Goal: Information Seeking & Learning: Learn about a topic

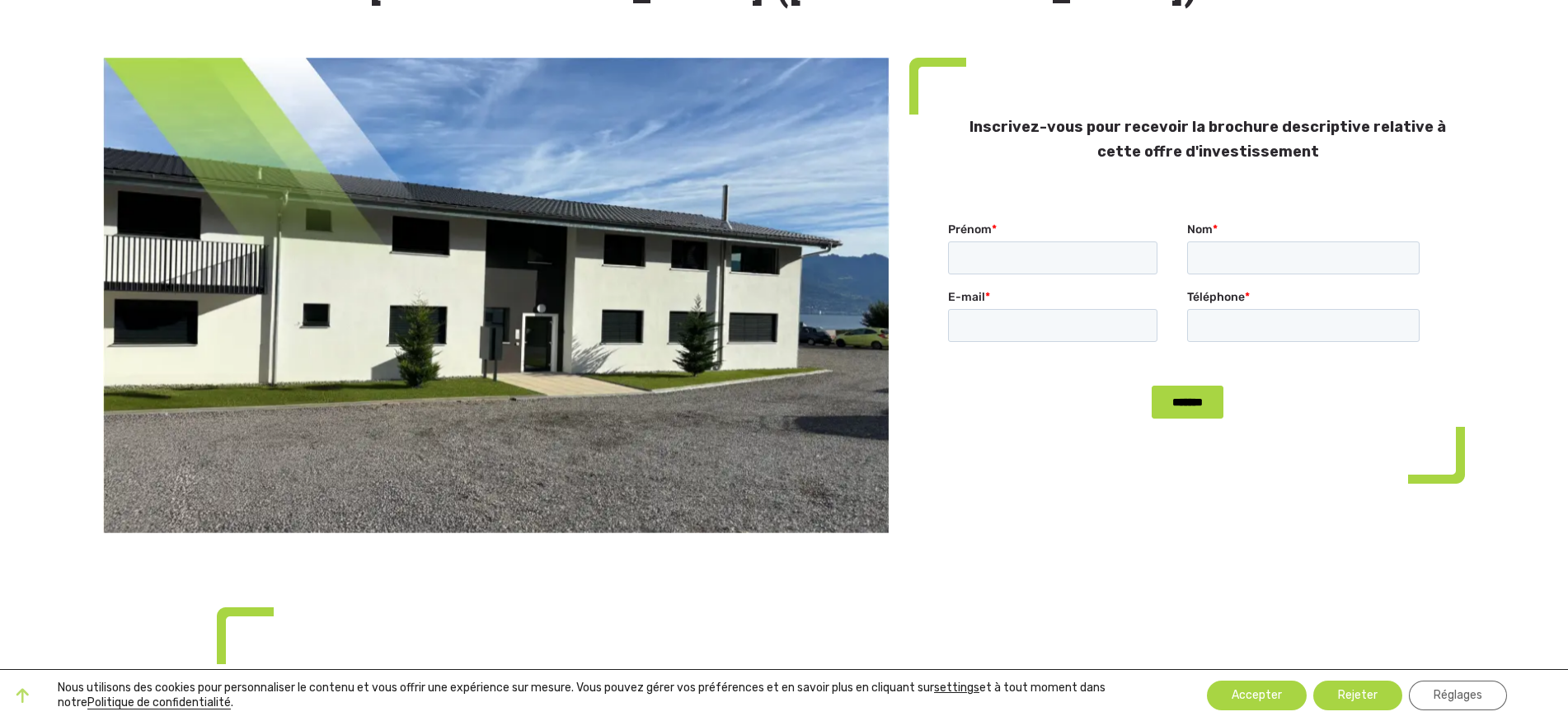
scroll to position [95, 0]
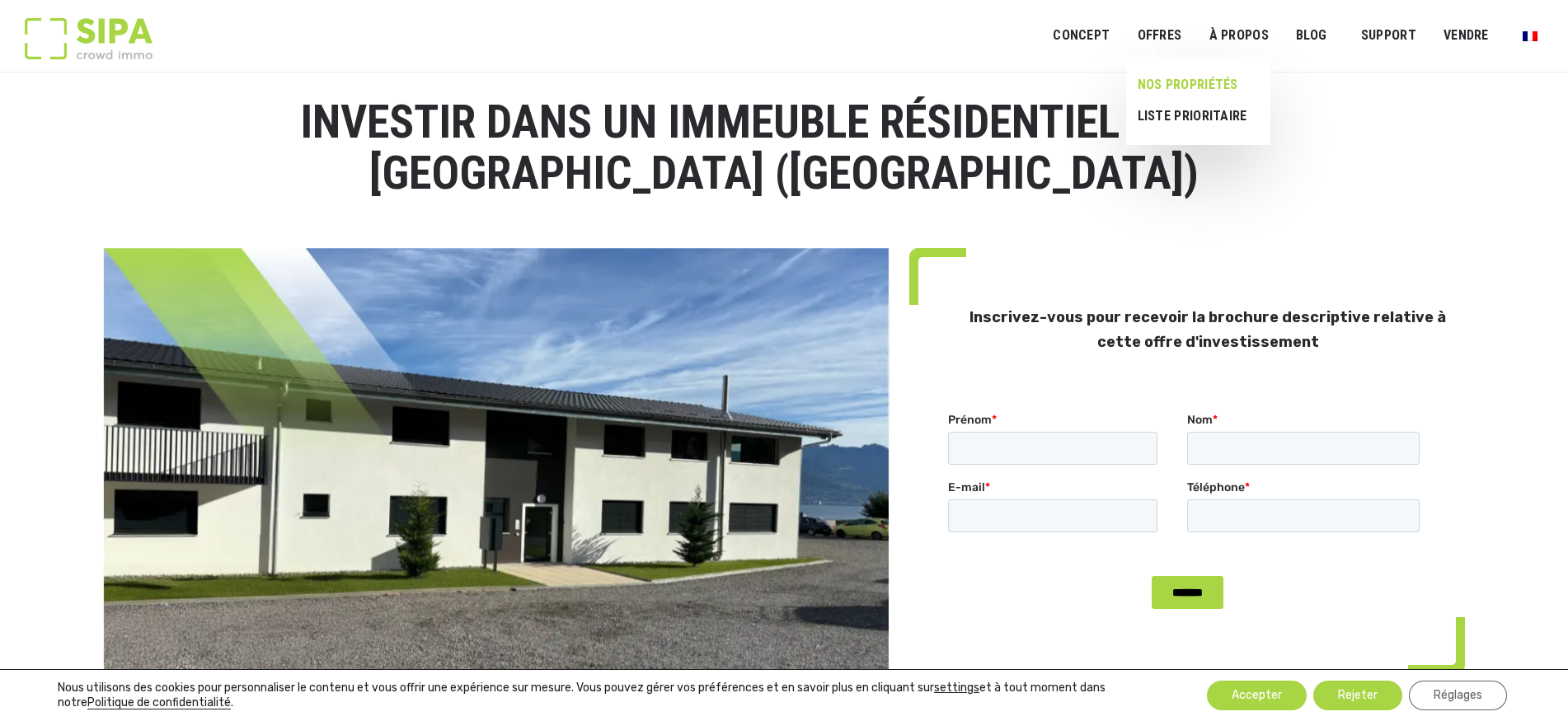
click at [1163, 85] on link "NOS PROPRIÉTÉS" at bounding box center [1191, 84] width 131 height 32
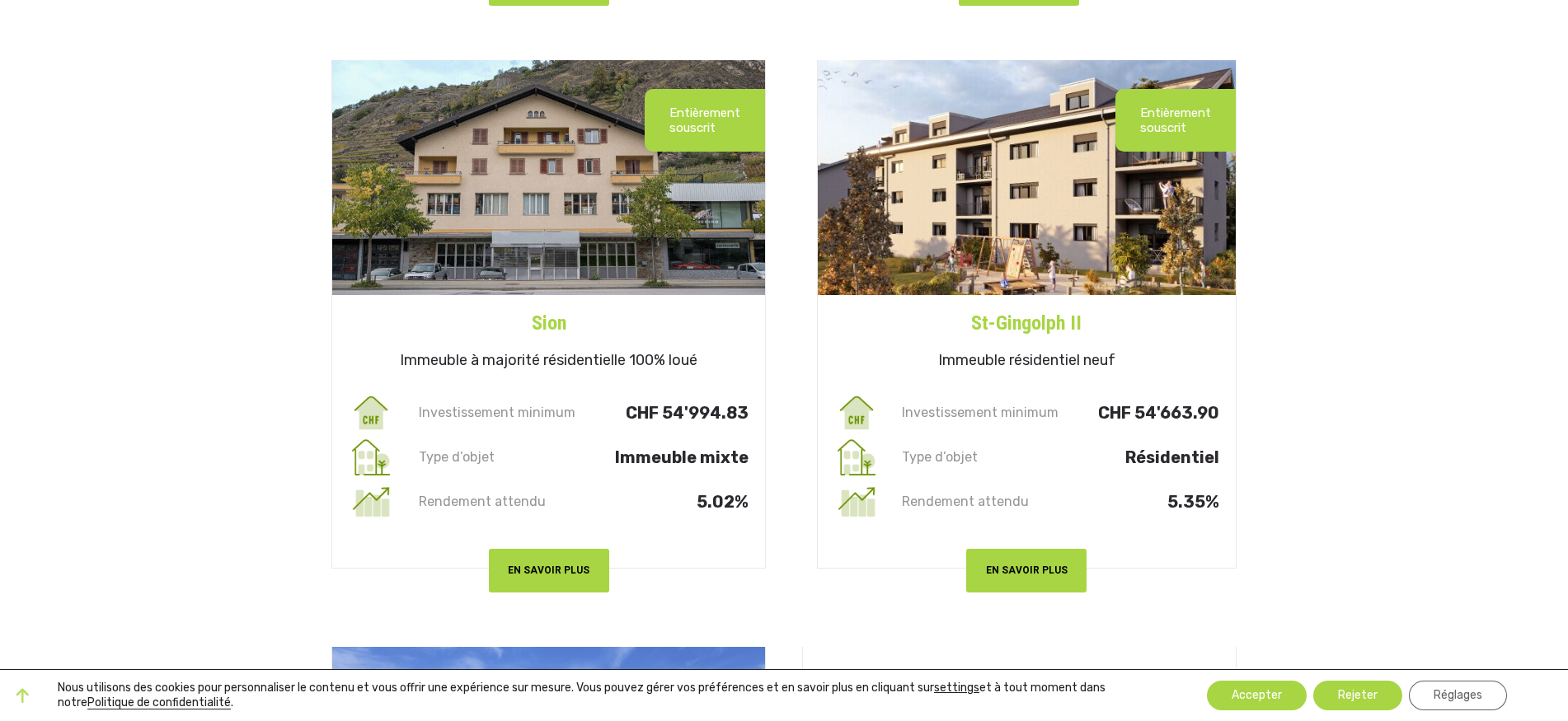
scroll to position [2164, 0]
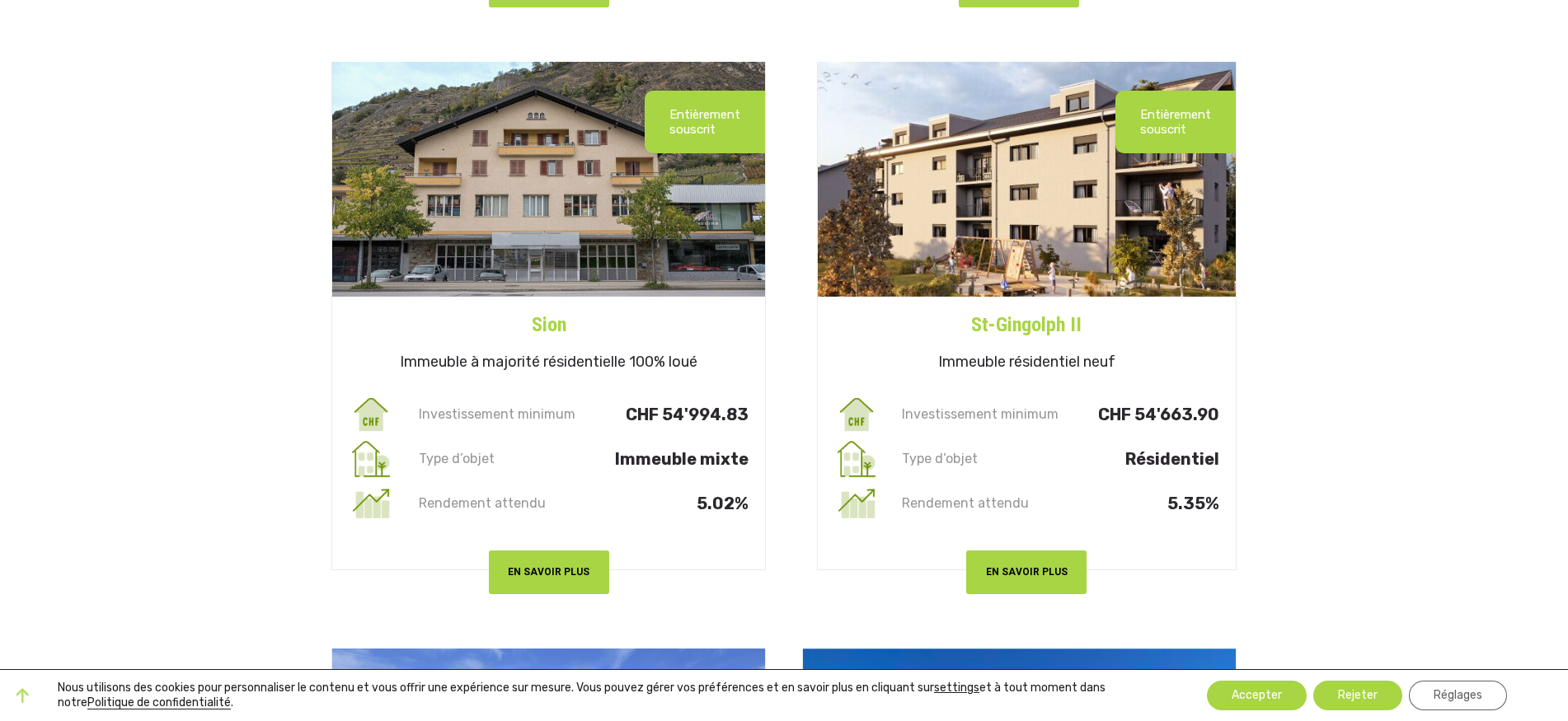
click at [1028, 232] on img at bounding box center [1027, 180] width 418 height 235
click at [1018, 559] on button "EN SAVOIR PLUS" at bounding box center [1026, 573] width 120 height 44
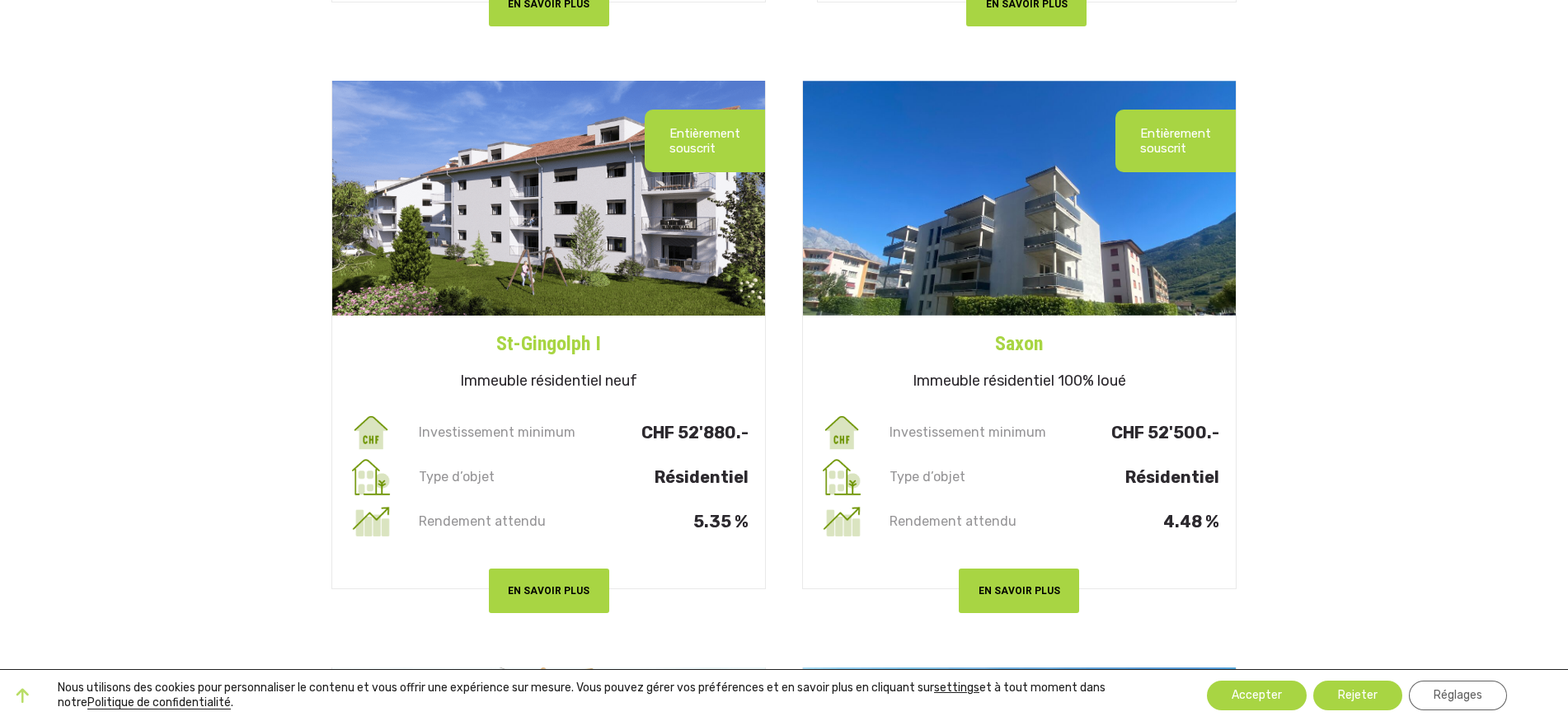
scroll to position [2731, 0]
click at [583, 579] on button "EN SAVOIR PLUS" at bounding box center [549, 591] width 120 height 44
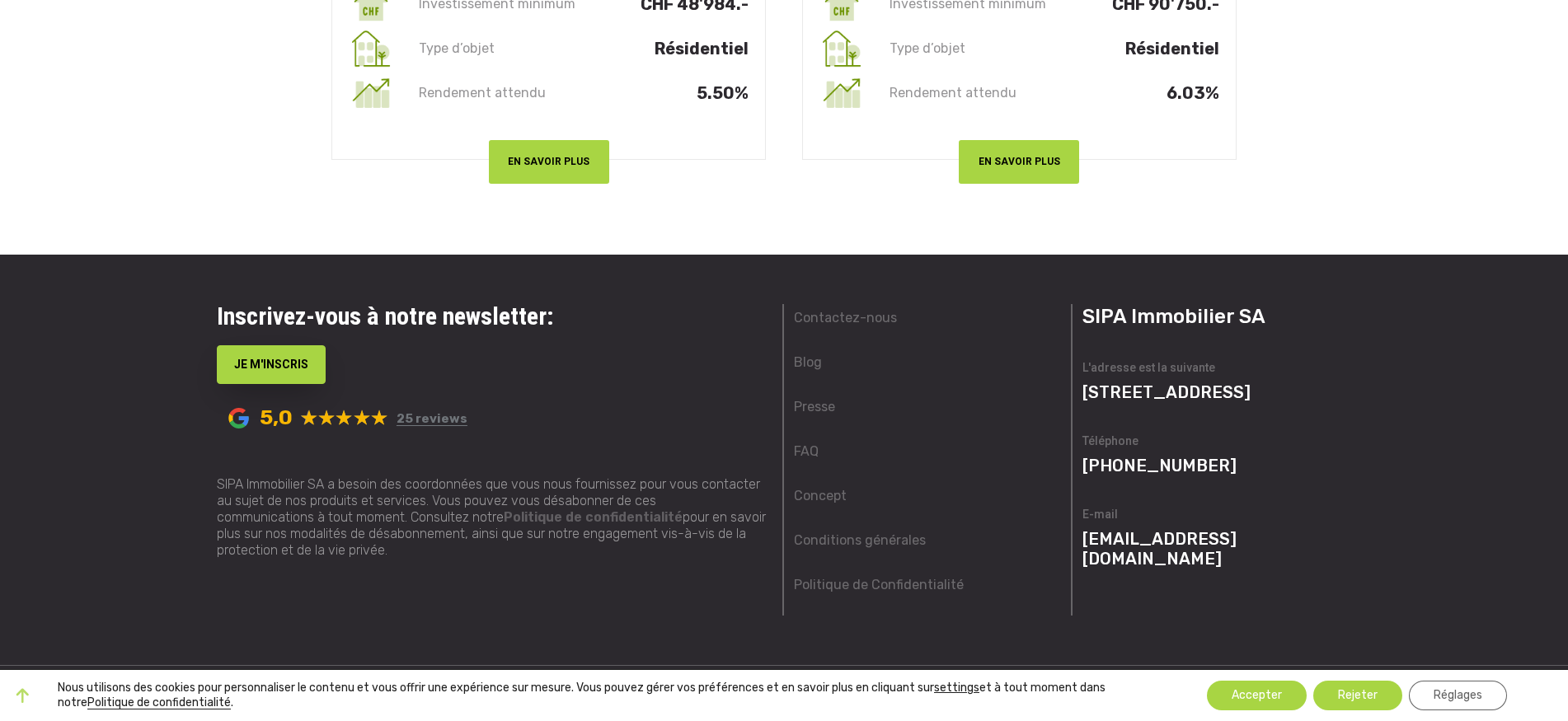
scroll to position [4923, 0]
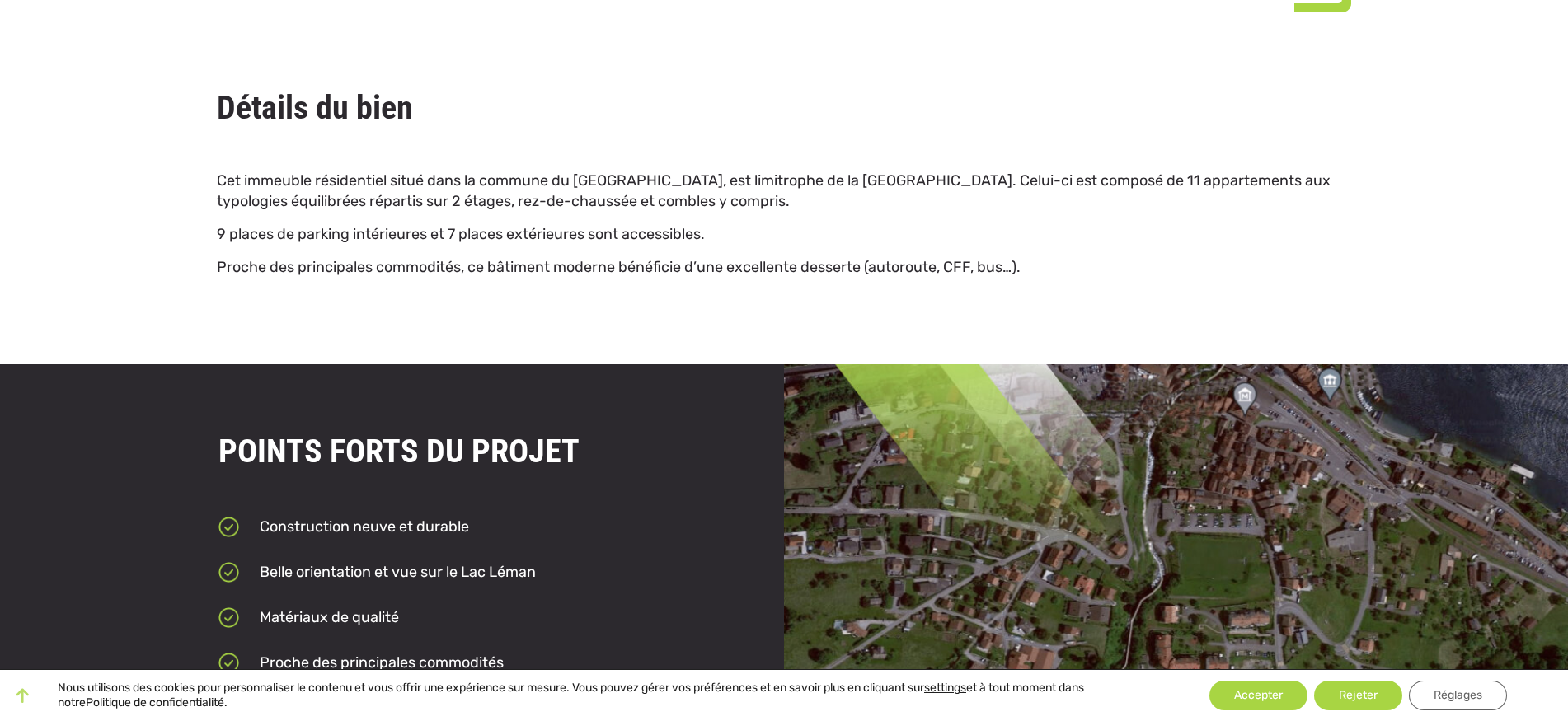
scroll to position [1465, 0]
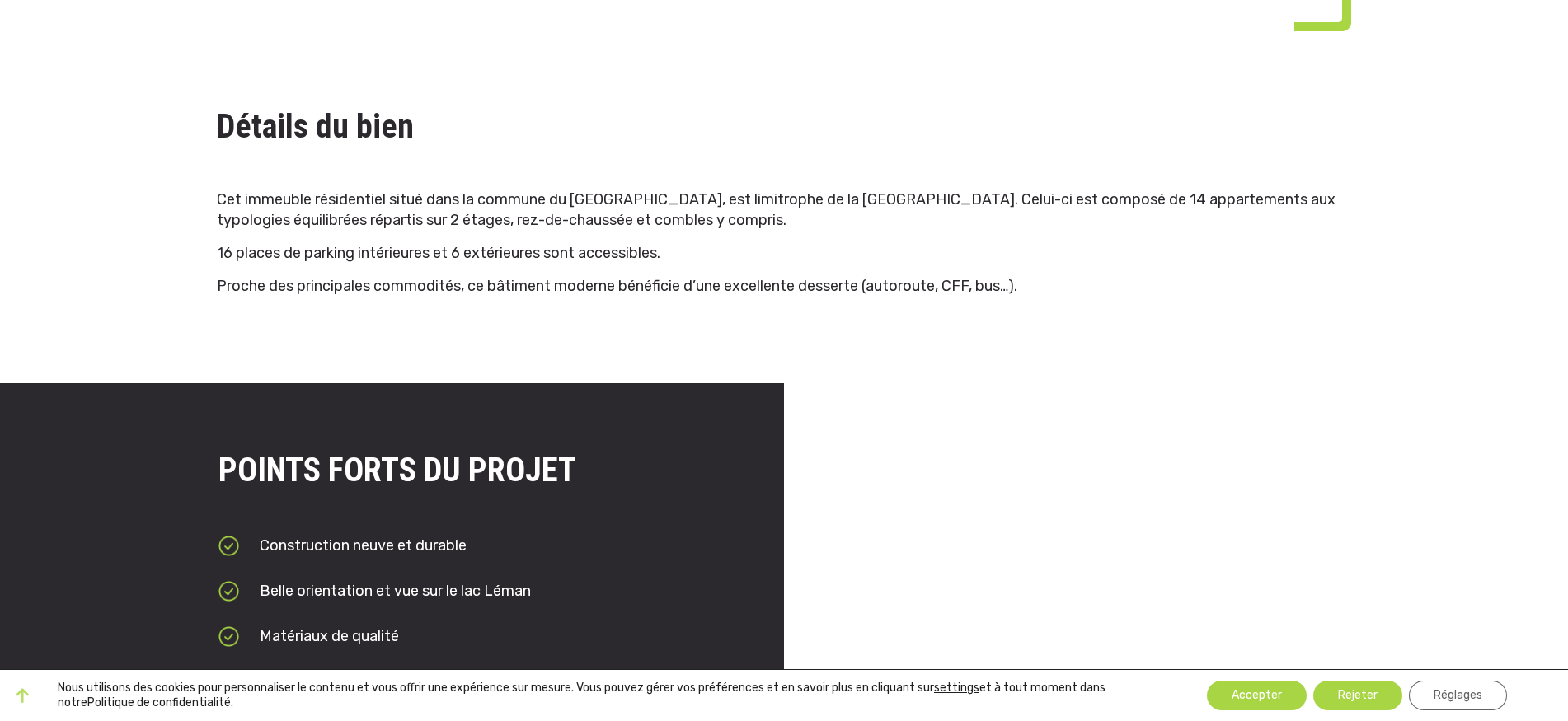
scroll to position [1432, 0]
